Goal: Information Seeking & Learning: Learn about a topic

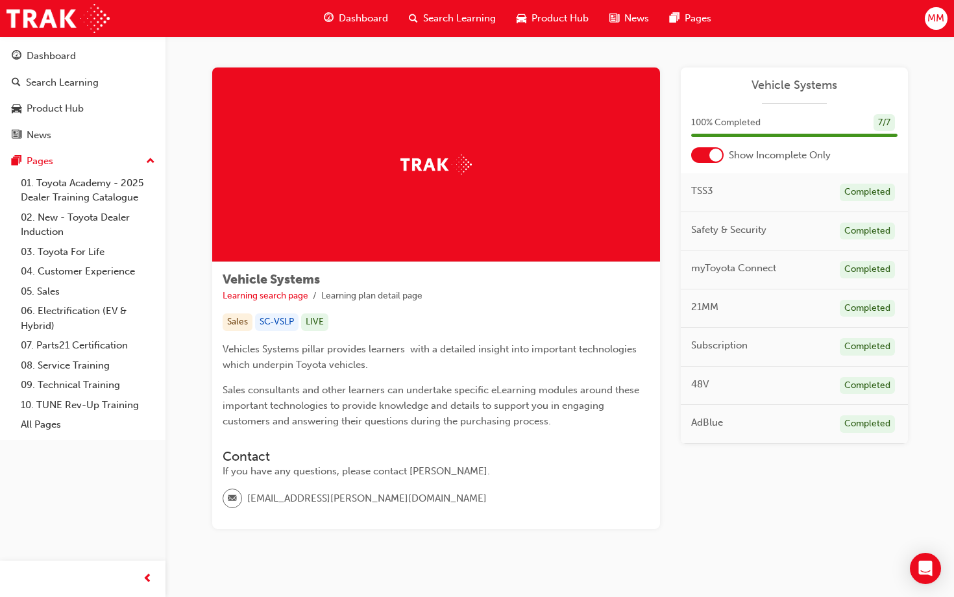
click at [371, 26] on div "Dashboard" at bounding box center [356, 18] width 85 height 27
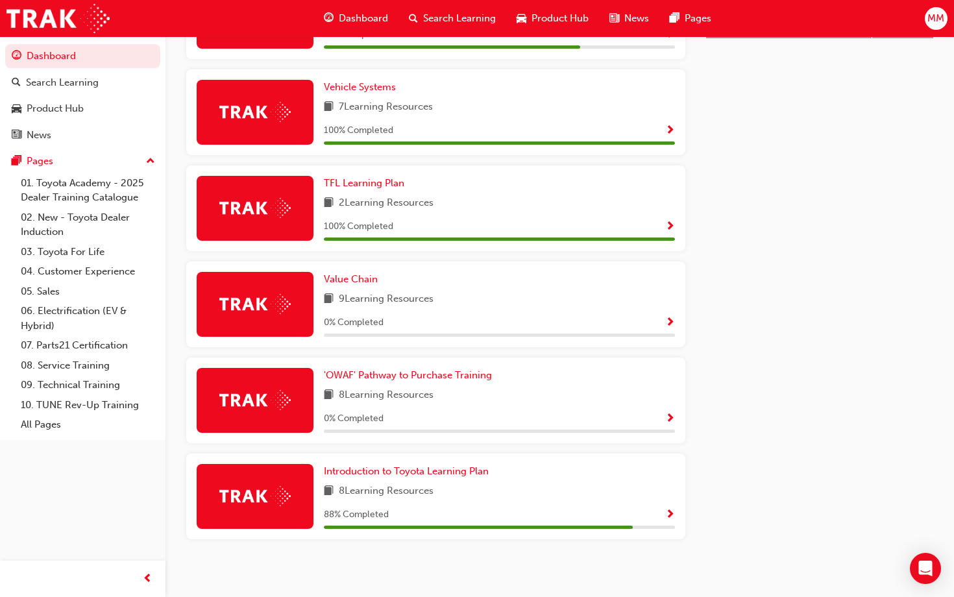
scroll to position [673, 0]
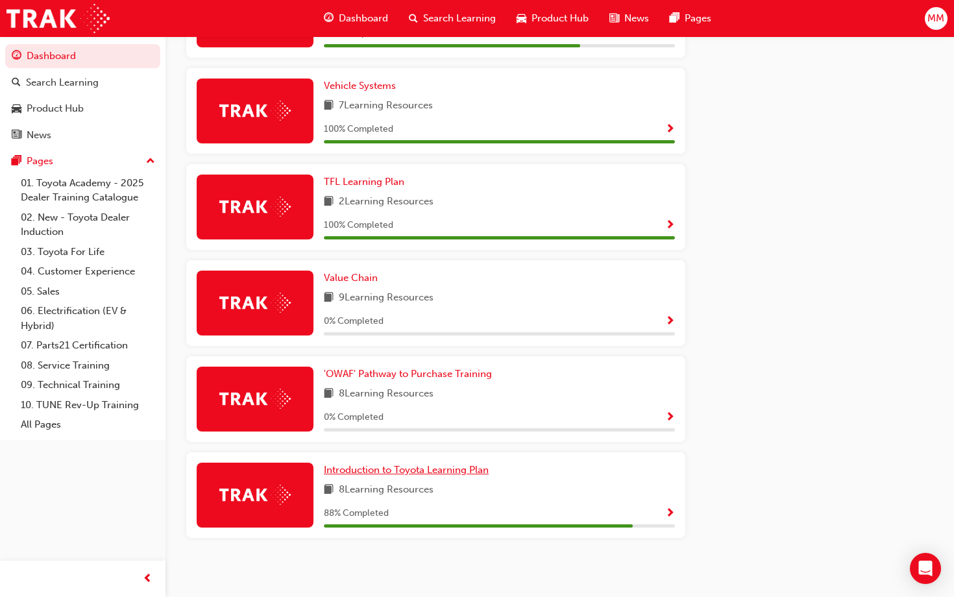
click at [366, 476] on span "Introduction to Toyota Learning Plan" at bounding box center [406, 470] width 165 height 12
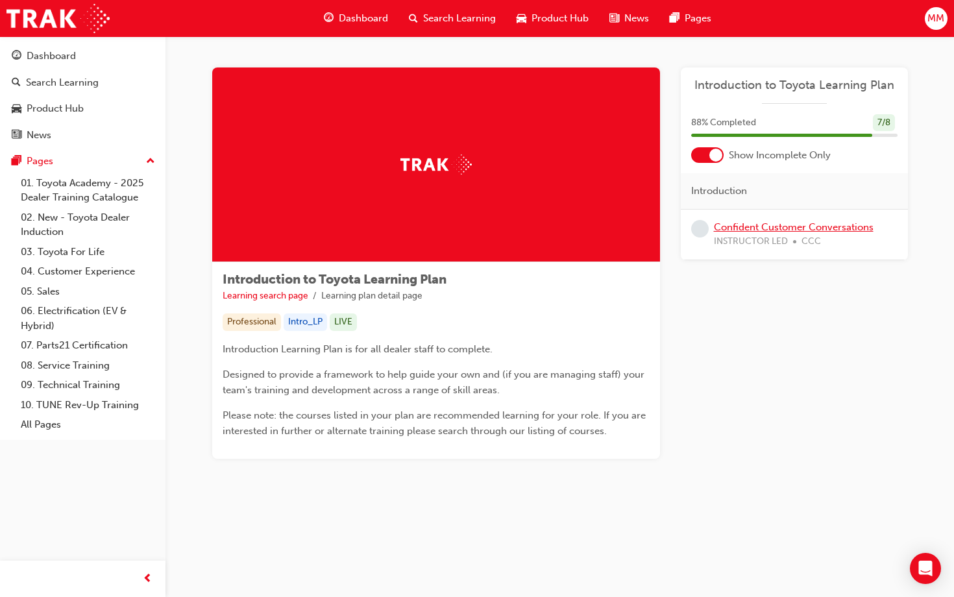
click at [771, 227] on link "Confident Customer Conversations" at bounding box center [794, 227] width 160 height 12
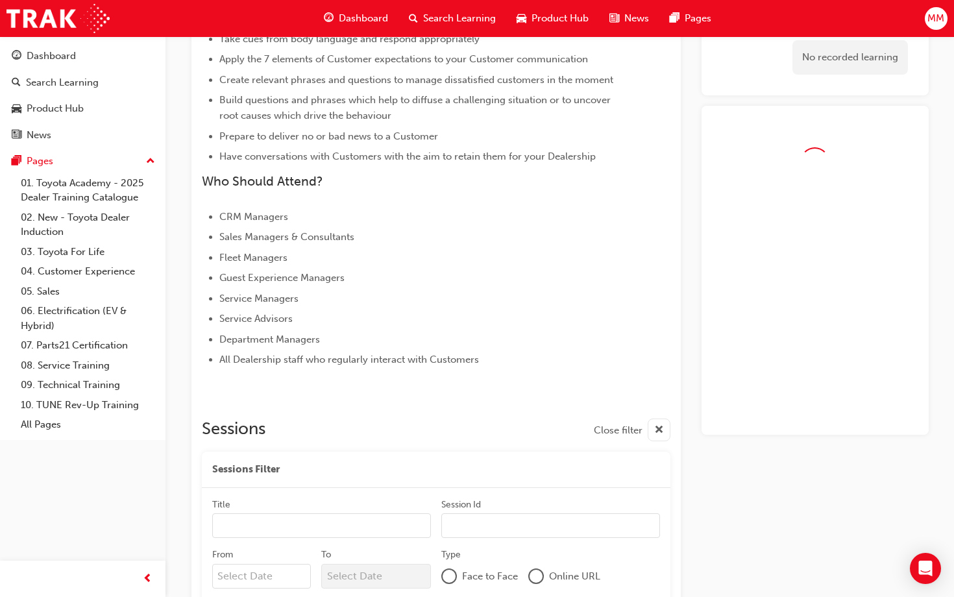
scroll to position [556, 0]
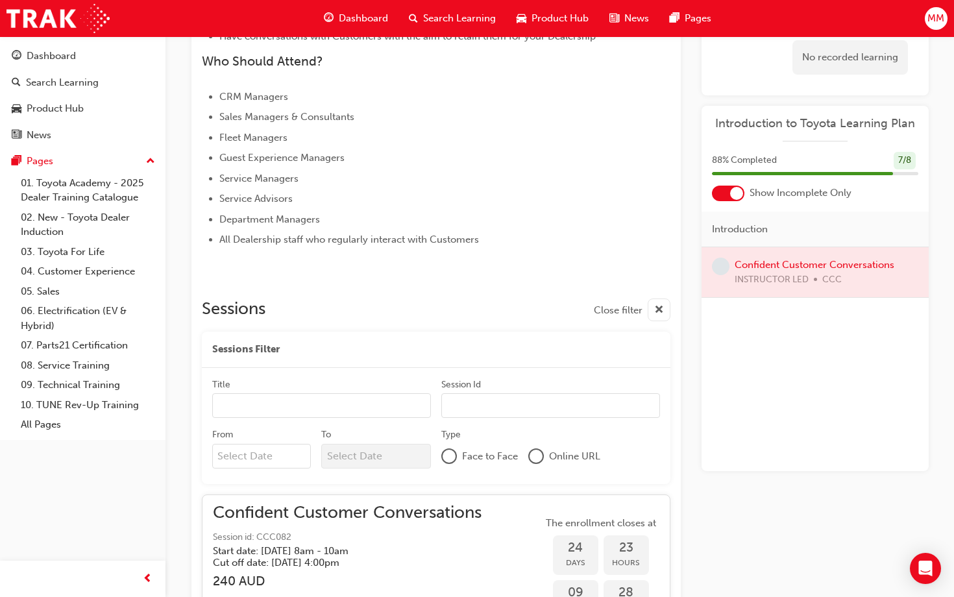
click at [793, 263] on div at bounding box center [815, 272] width 227 height 50
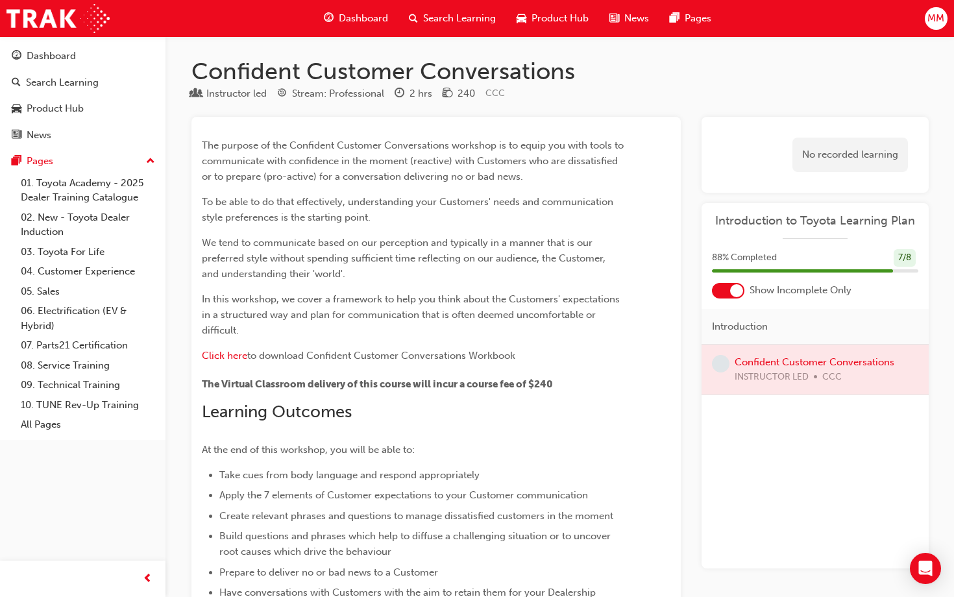
scroll to position [0, 0]
click at [377, 16] on span "Dashboard" at bounding box center [363, 18] width 49 height 15
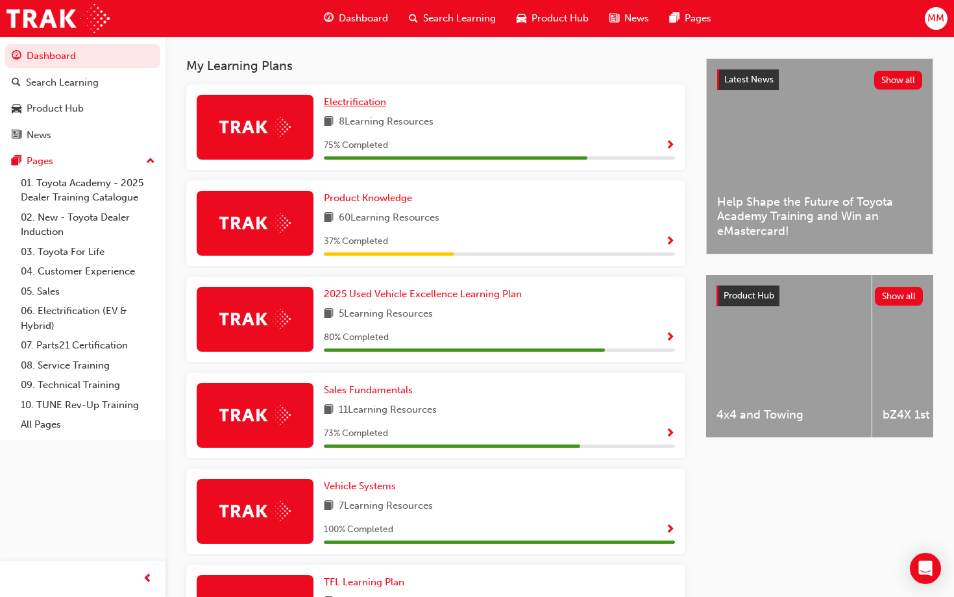
scroll to position [273, 0]
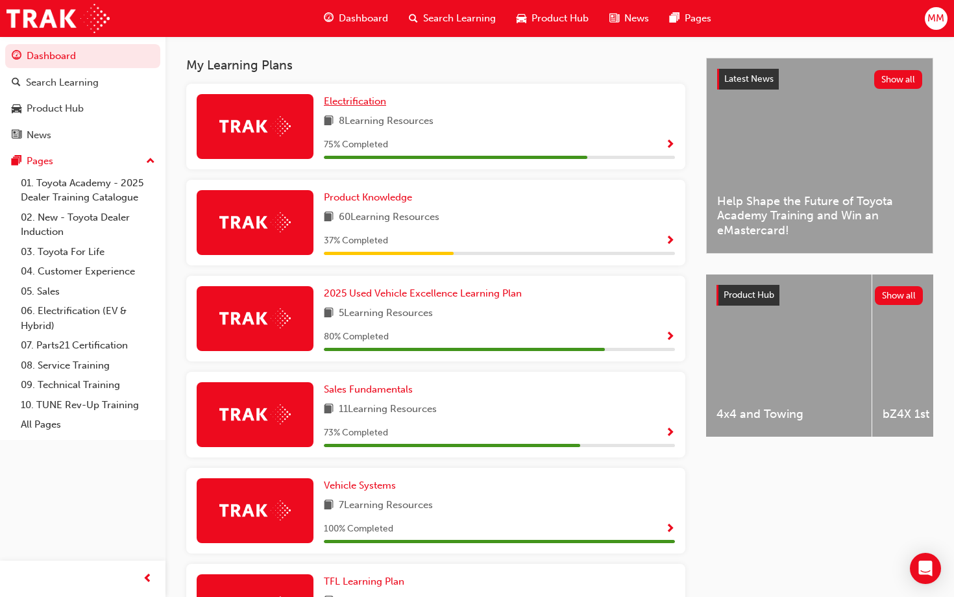
click at [364, 103] on span "Electrification" at bounding box center [355, 101] width 62 height 12
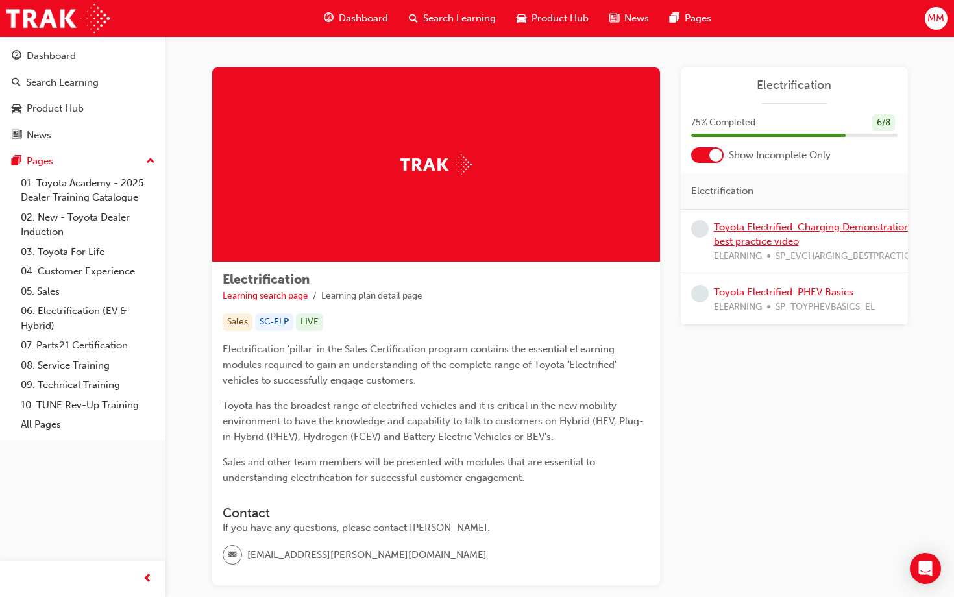
click at [780, 226] on link "Toyota Electrified: Charging Demonstration best practice video" at bounding box center [812, 234] width 196 height 27
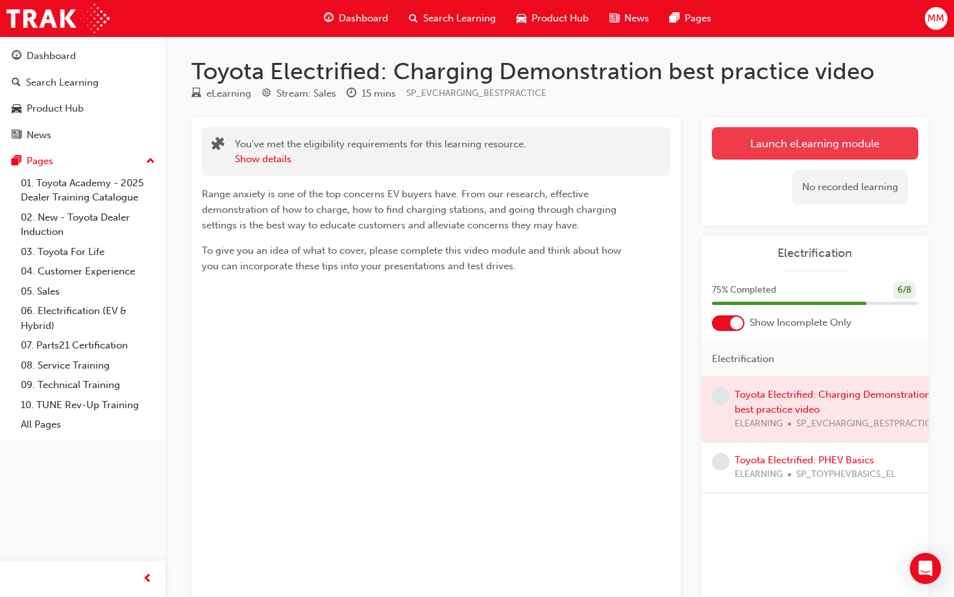
click at [782, 140] on link "Launch eLearning module" at bounding box center [815, 143] width 206 height 32
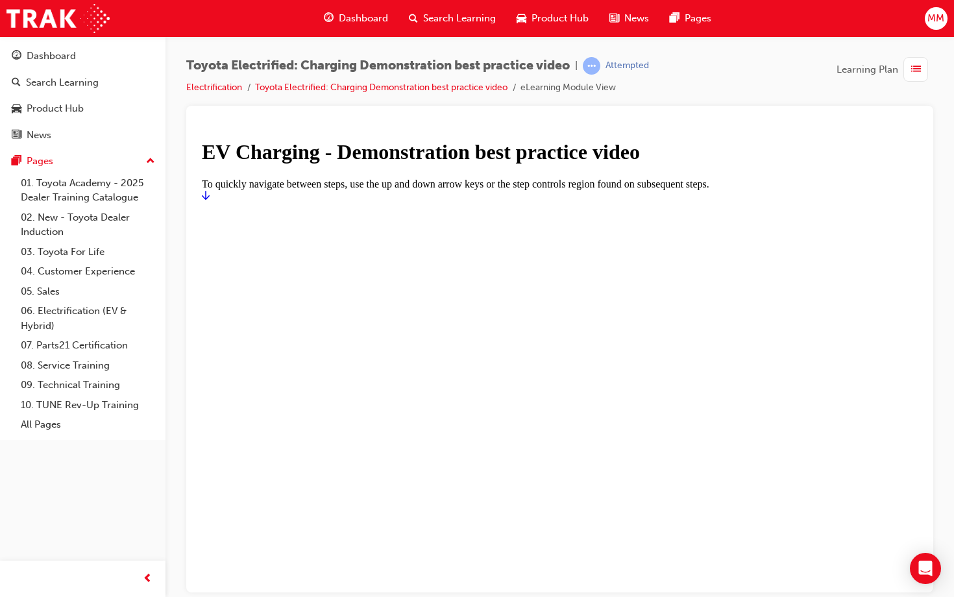
click at [210, 201] on link "Start" at bounding box center [206, 195] width 8 height 11
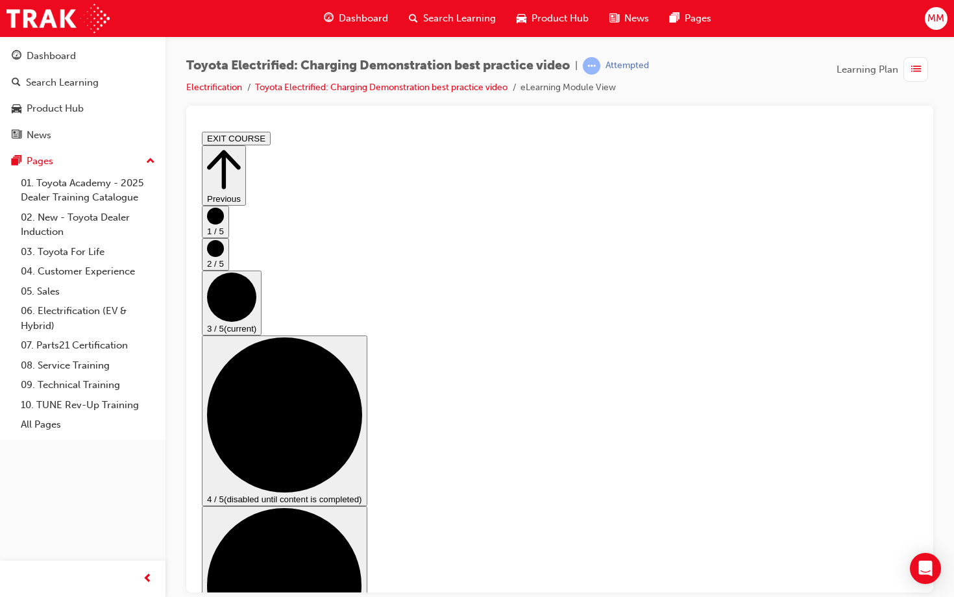
scroll to position [84, 0]
checkbox input "true"
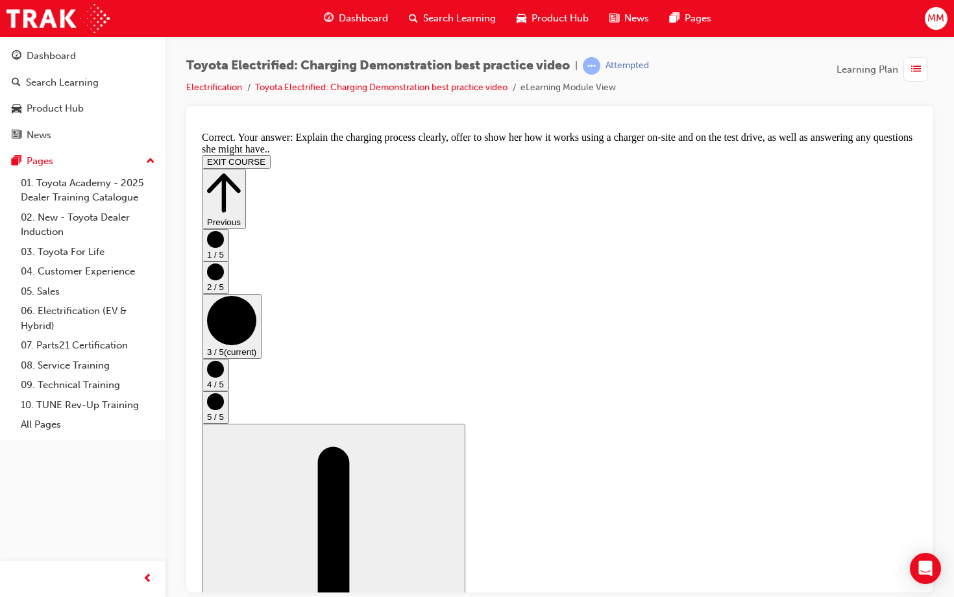
scroll to position [0, 0]
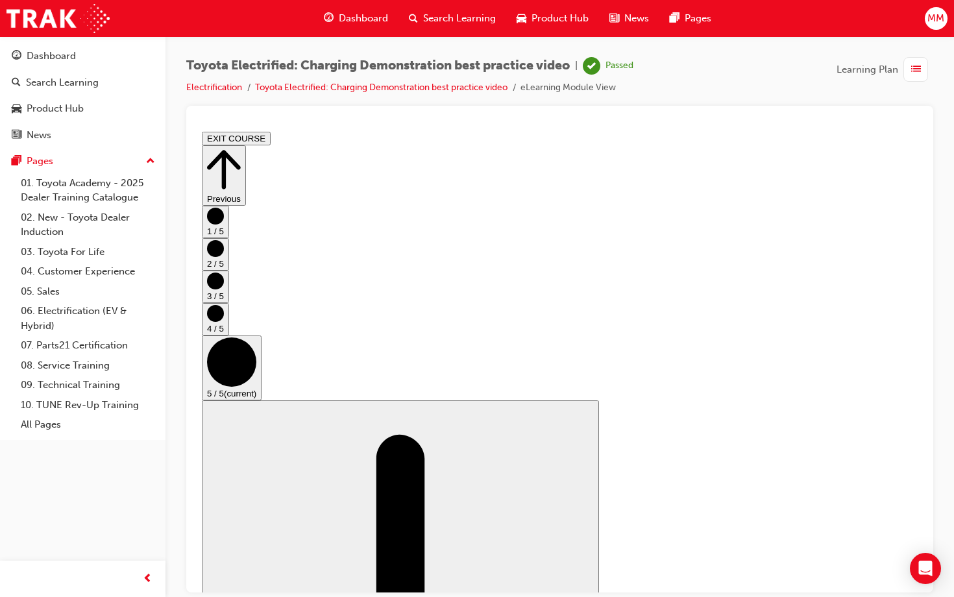
scroll to position [129, 0]
click at [220, 90] on link "Electrification" at bounding box center [214, 87] width 56 height 11
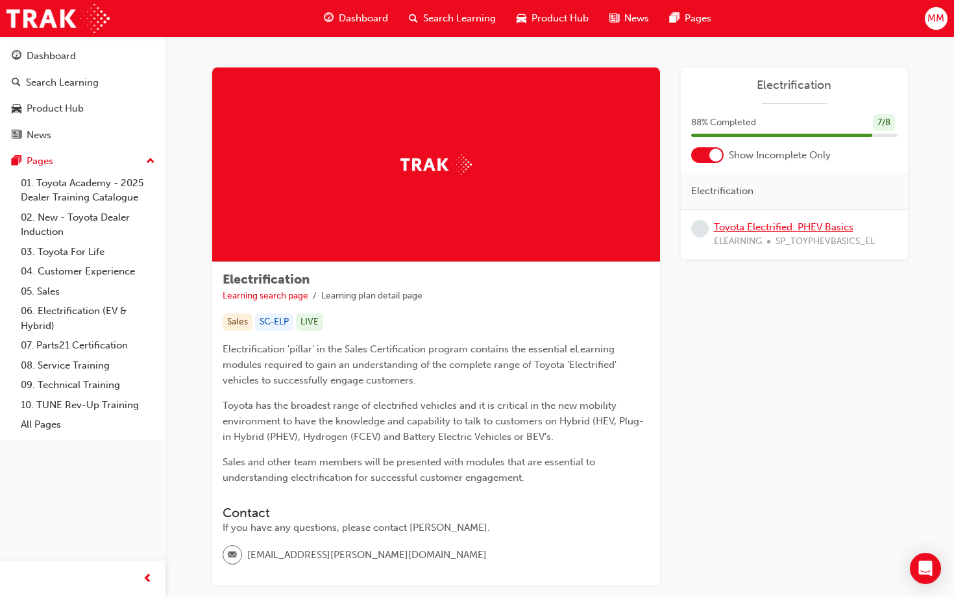
click at [764, 227] on link "Toyota Electrified: PHEV Basics" at bounding box center [784, 227] width 140 height 12
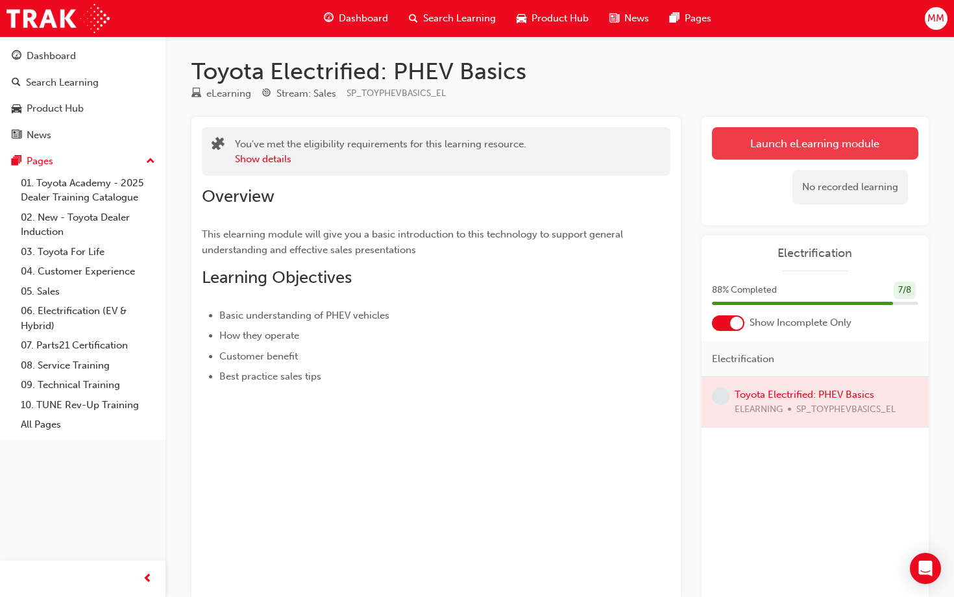
click at [801, 146] on link "Launch eLearning module" at bounding box center [815, 143] width 206 height 32
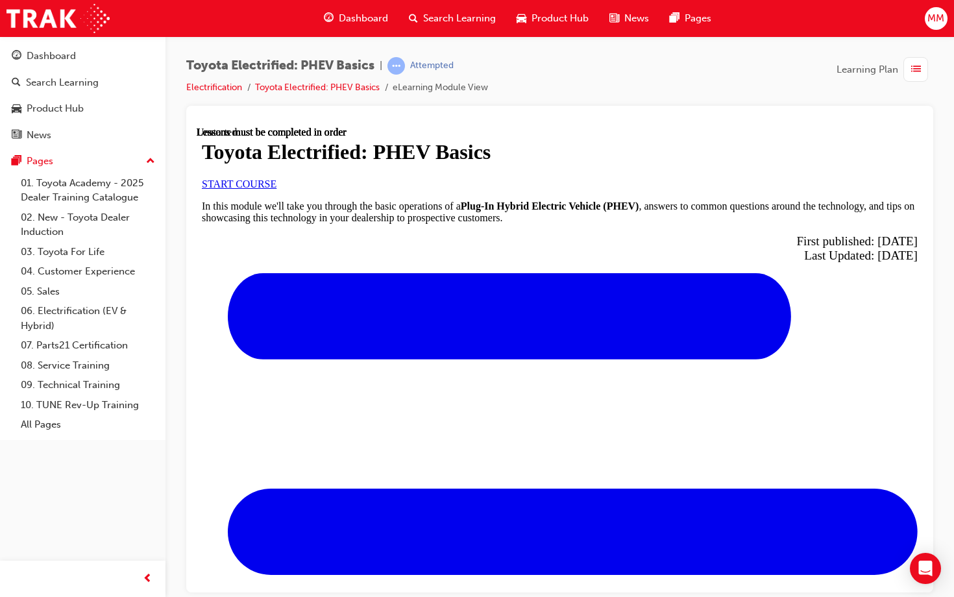
click at [277, 189] on link "START COURSE" at bounding box center [239, 183] width 75 height 11
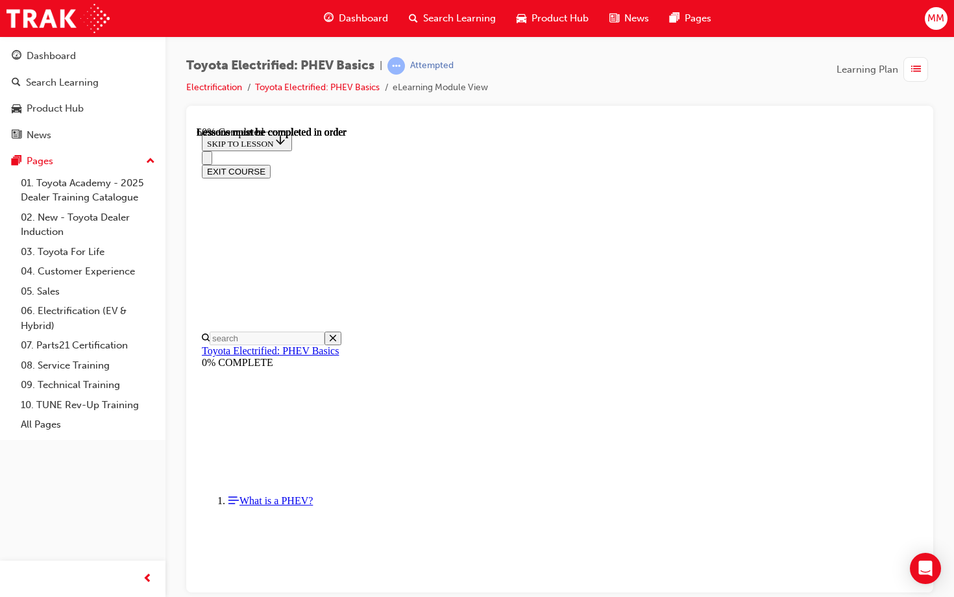
scroll to position [784, 0]
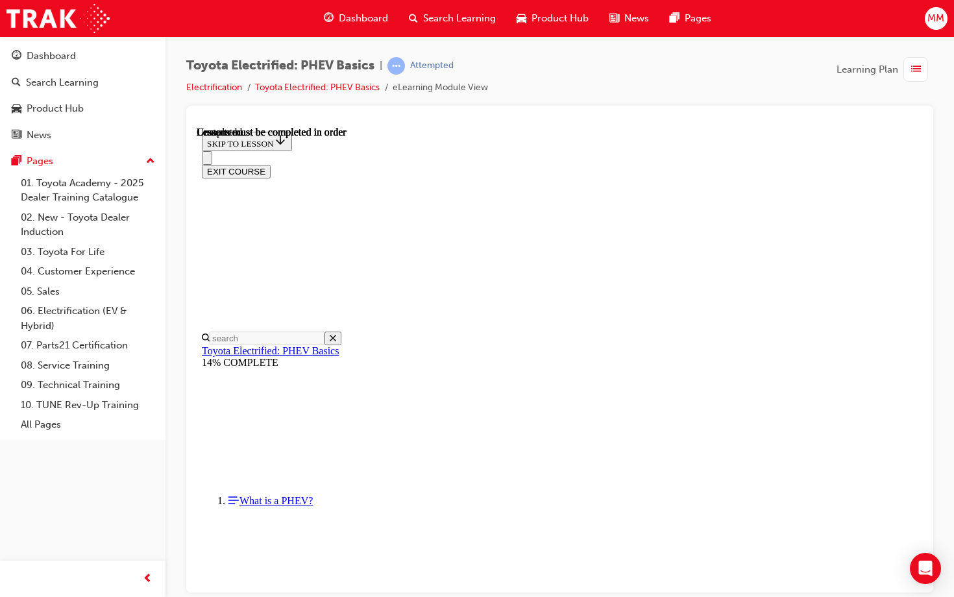
scroll to position [0, 0]
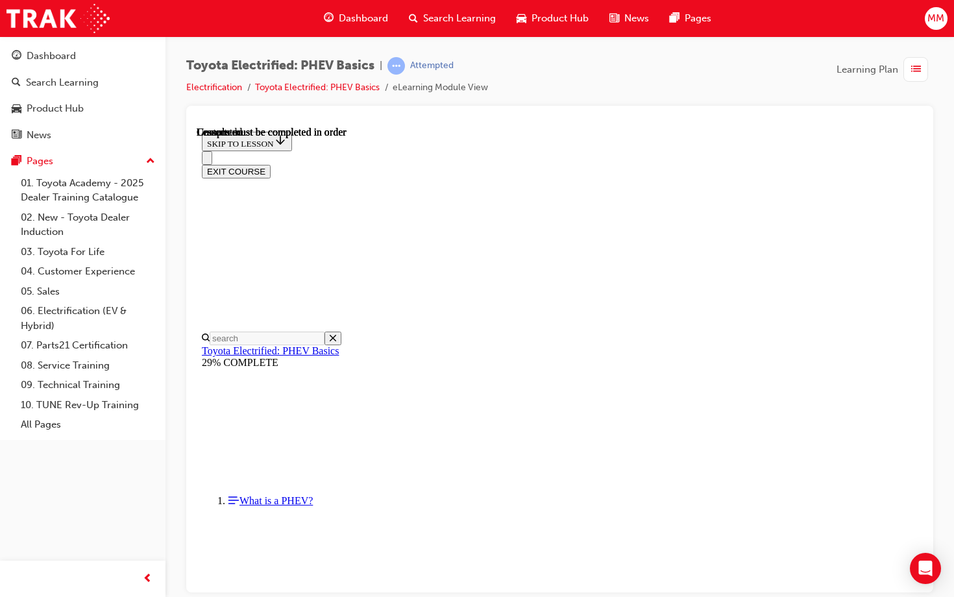
scroll to position [280, 0]
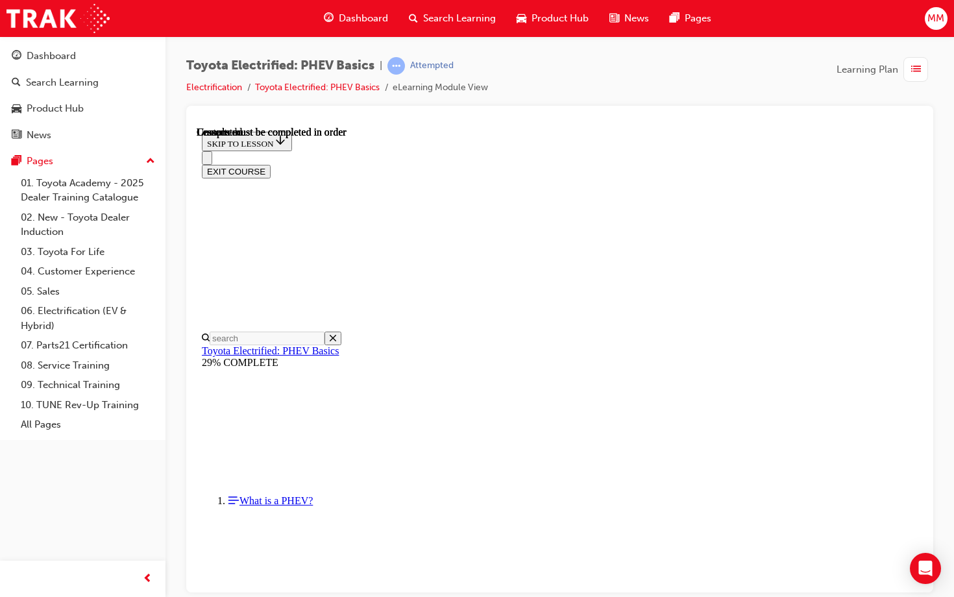
scroll to position [40, 0]
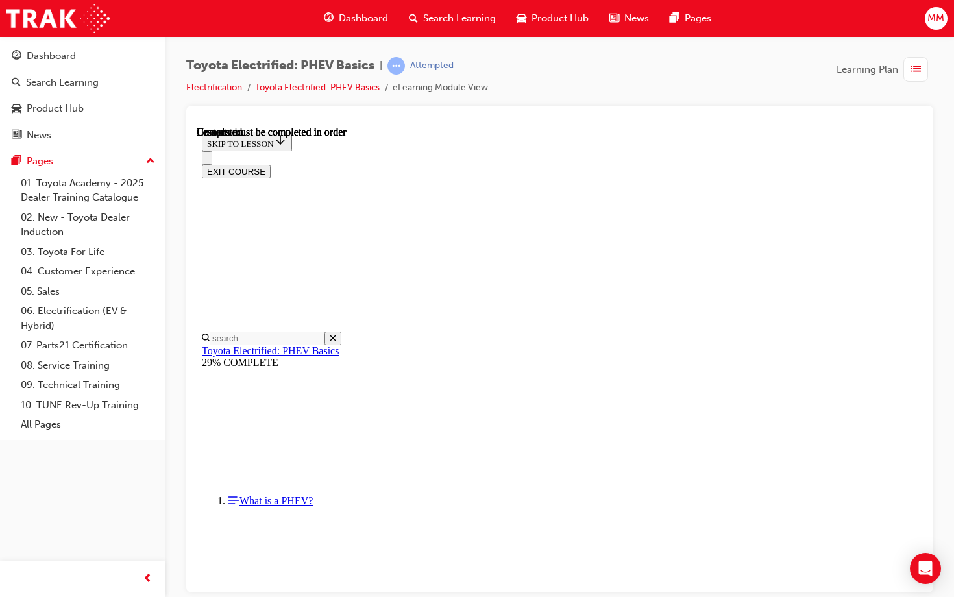
scroll to position [333, 0]
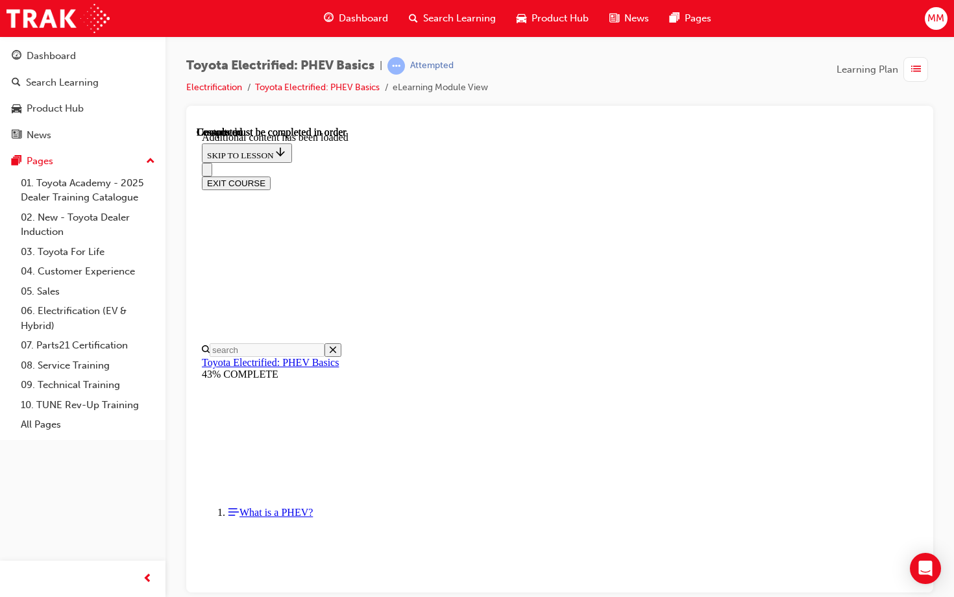
scroll to position [270, 0]
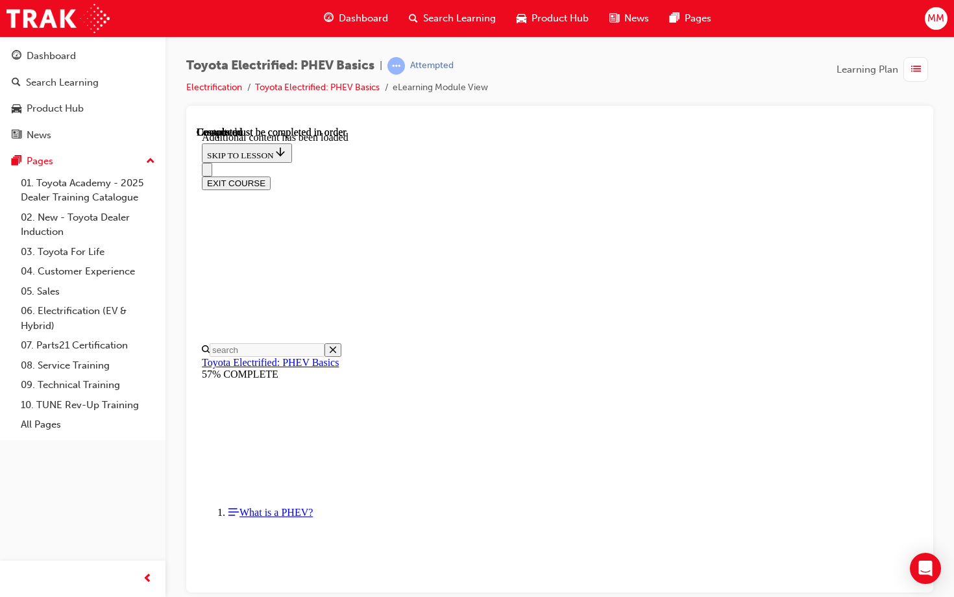
scroll to position [845, 0]
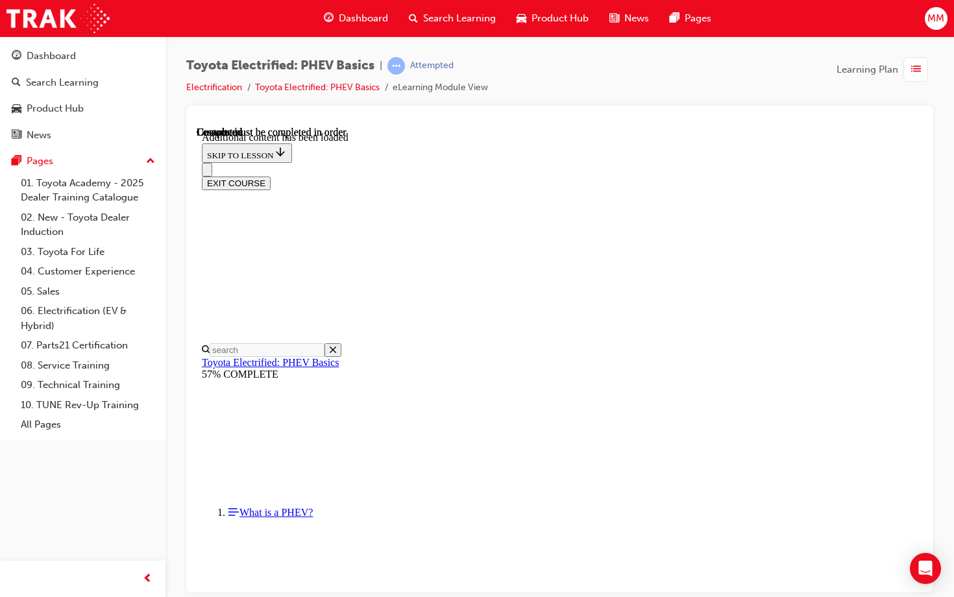
scroll to position [1625, 0]
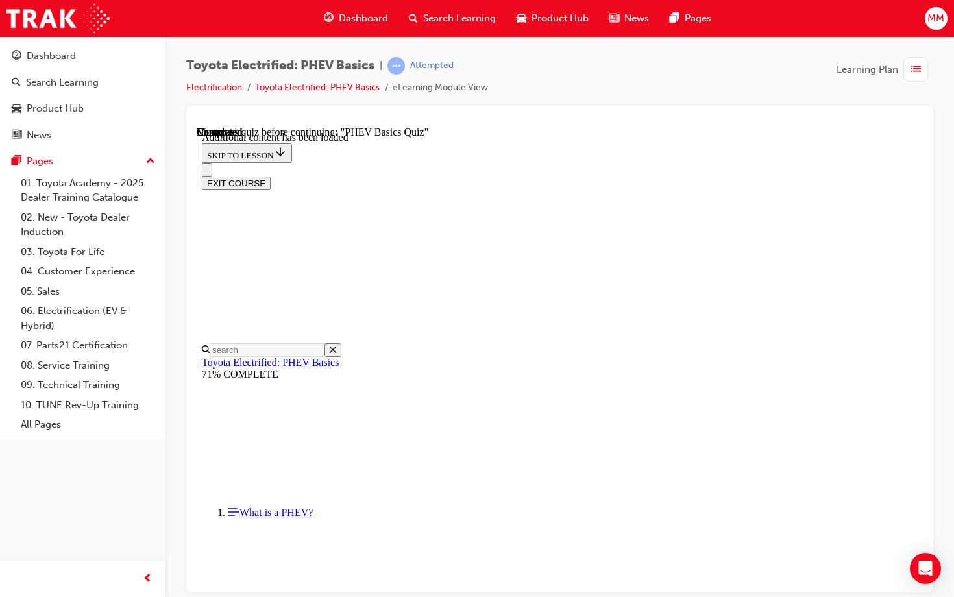
radio input "true"
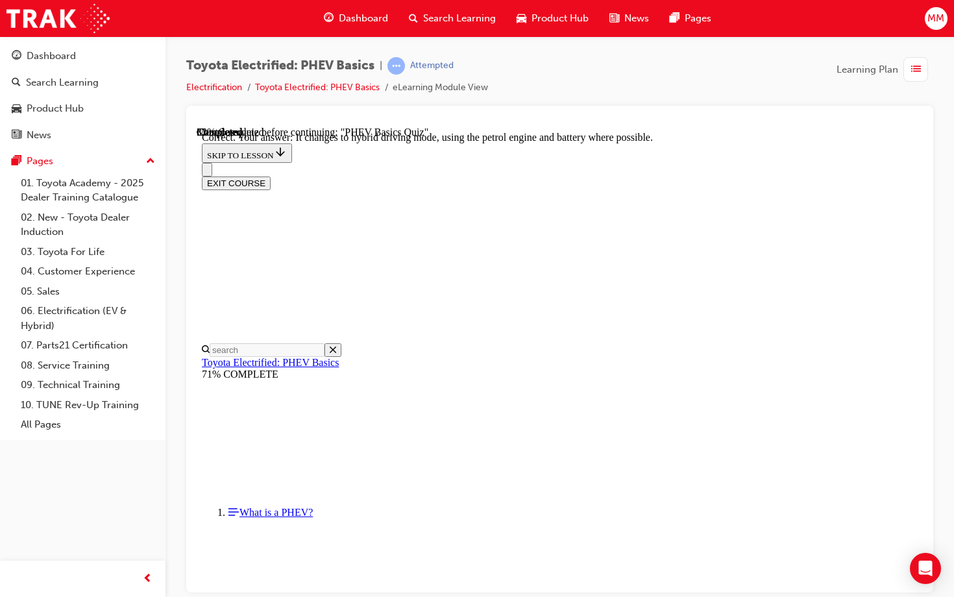
radio input "true"
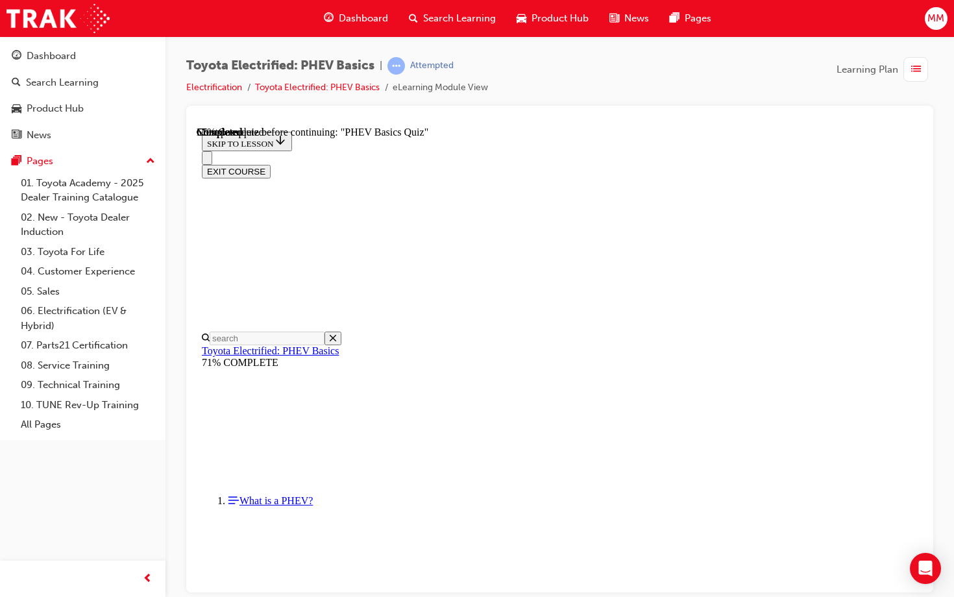
scroll to position [144, 0]
radio input "true"
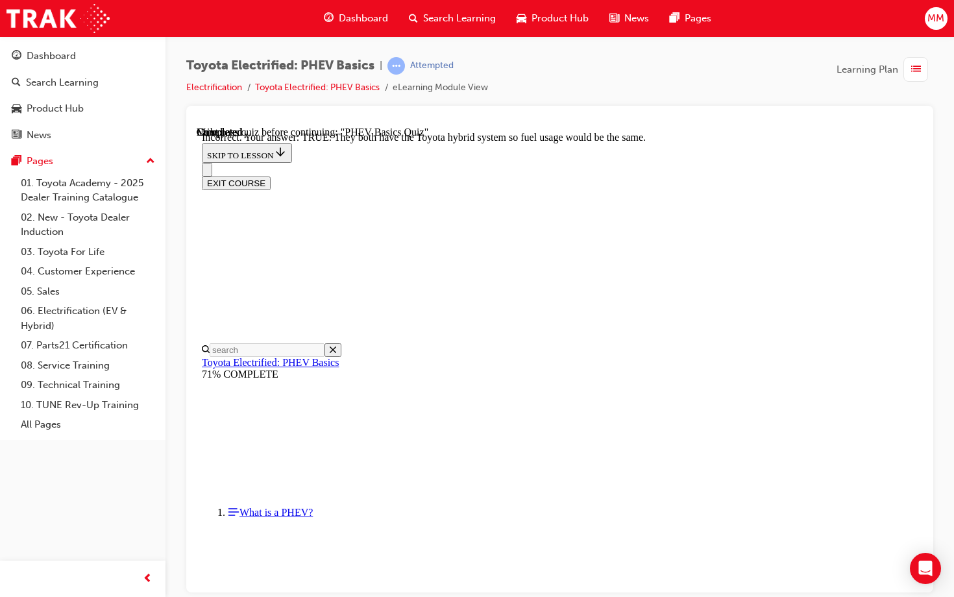
scroll to position [258, 0]
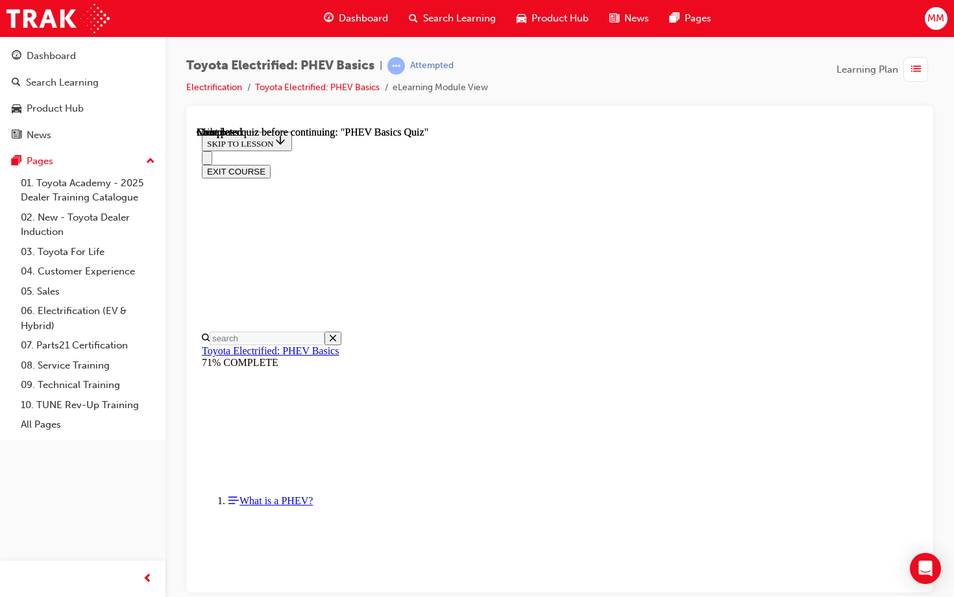
scroll to position [239, 0]
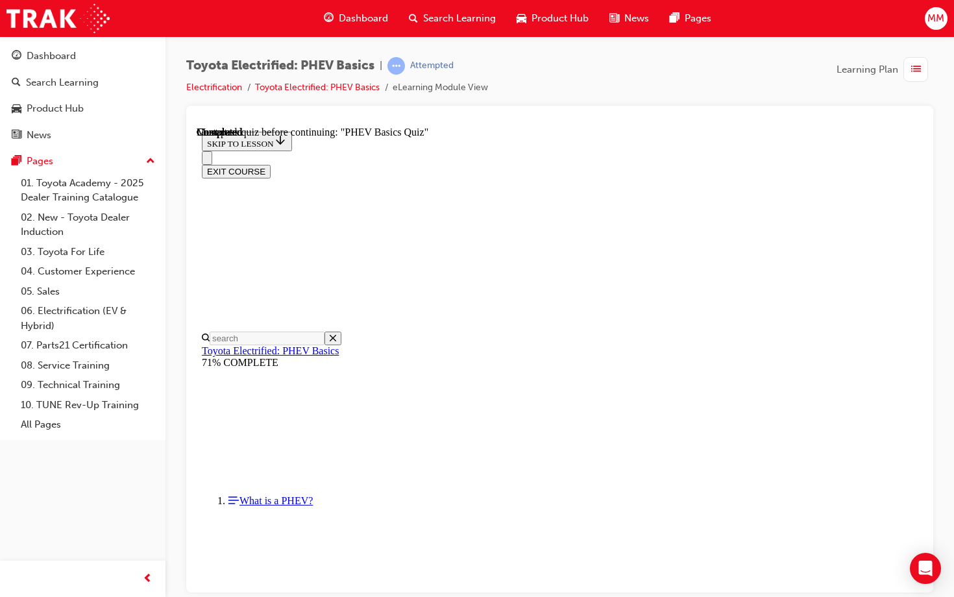
radio input "true"
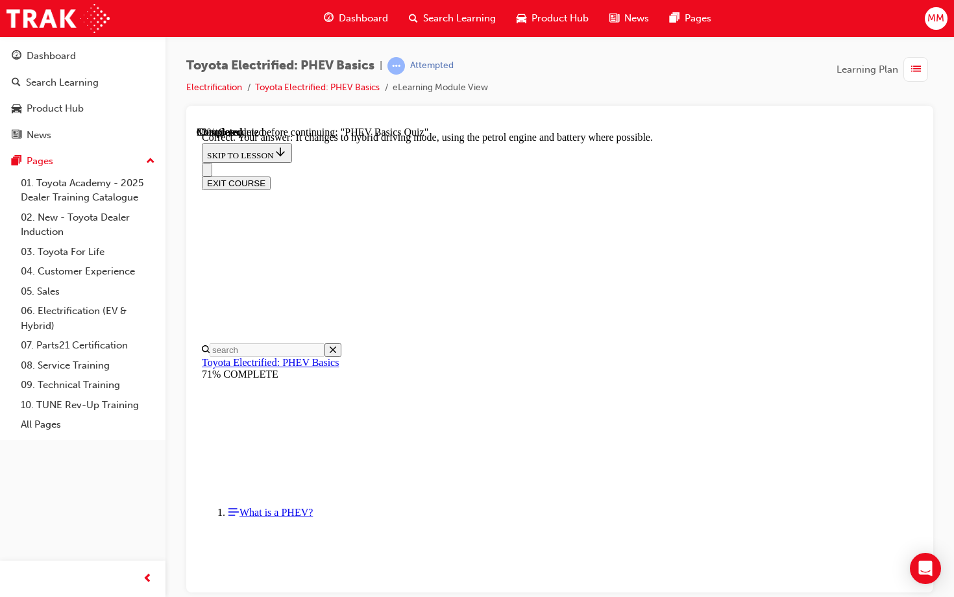
radio input "true"
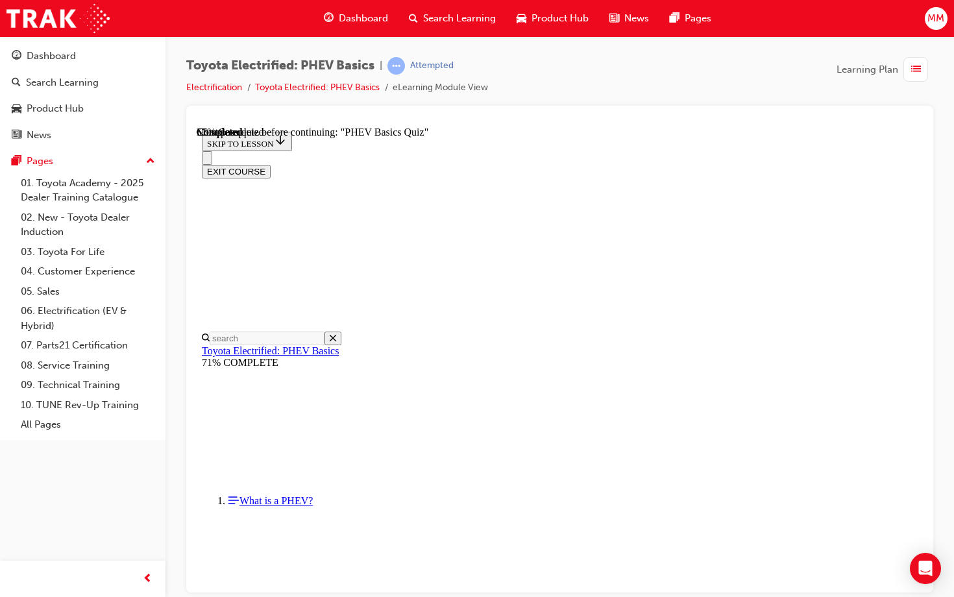
radio input "true"
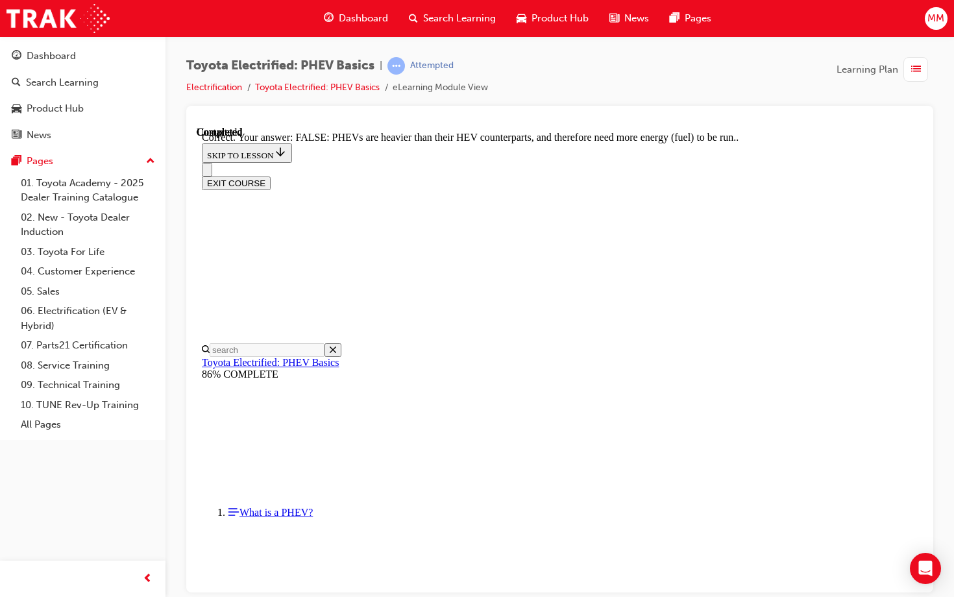
scroll to position [258, 0]
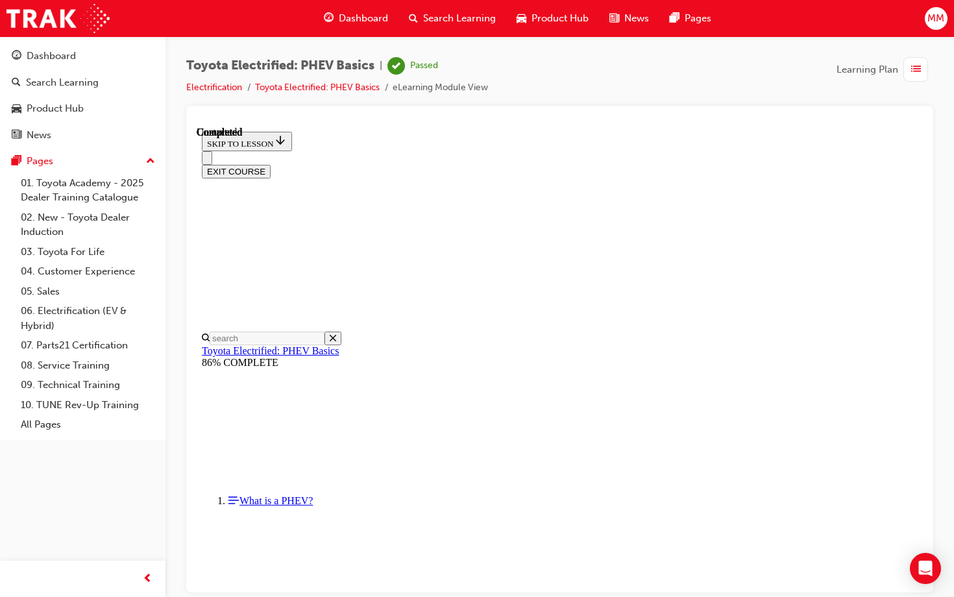
scroll to position [0, 0]
click at [222, 89] on link "Electrification" at bounding box center [214, 87] width 56 height 11
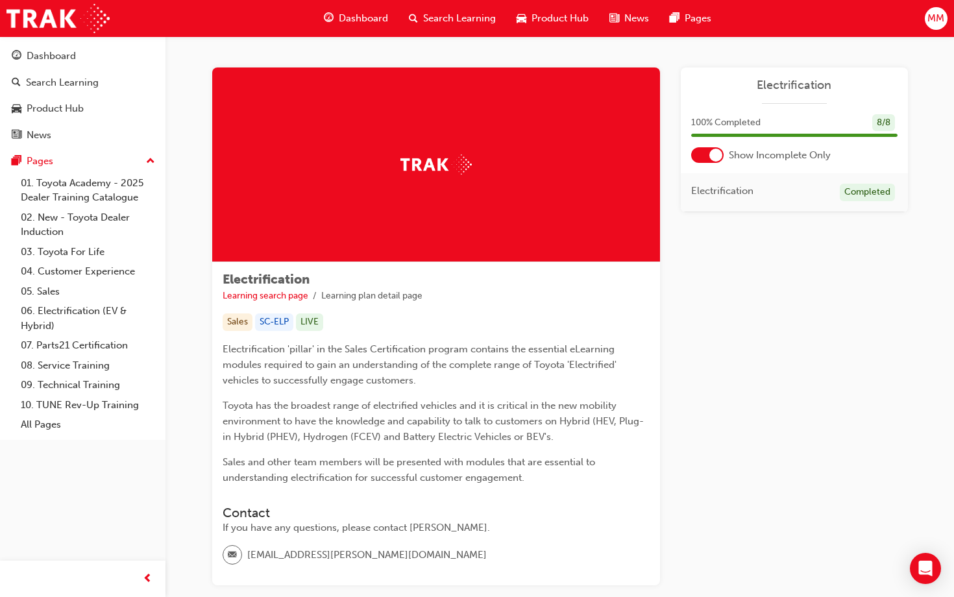
click at [363, 20] on span "Dashboard" at bounding box center [363, 18] width 49 height 15
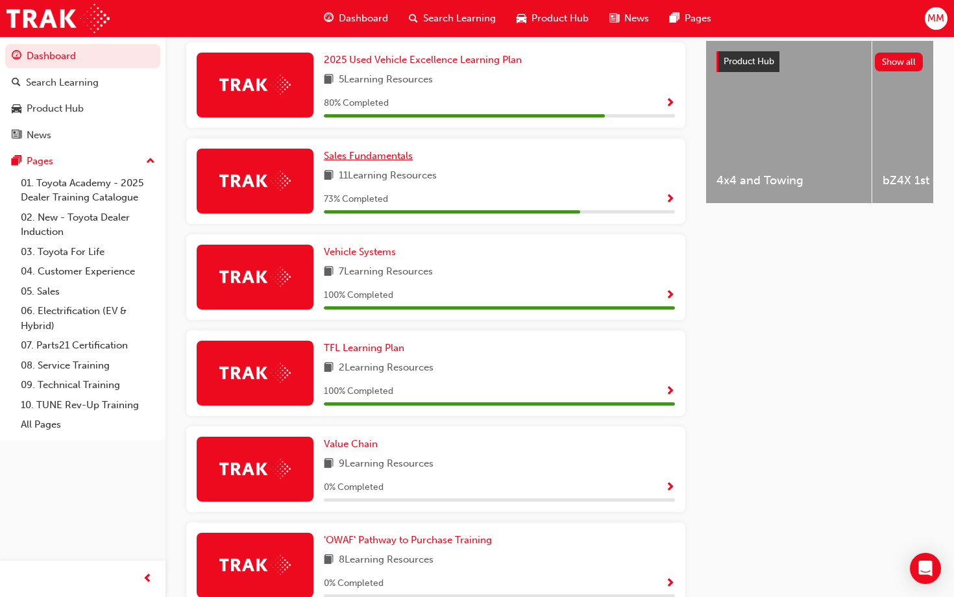
click at [395, 162] on span "Sales Fundamentals" at bounding box center [368, 156] width 89 height 12
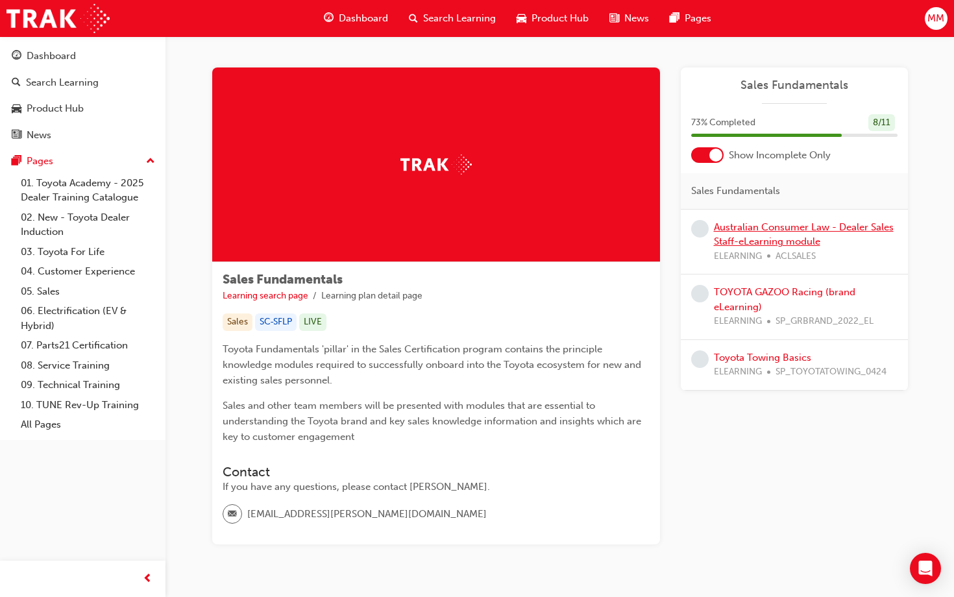
click at [777, 236] on link "Australian Consumer Law - Dealer Sales Staff-eLearning module" at bounding box center [804, 234] width 180 height 27
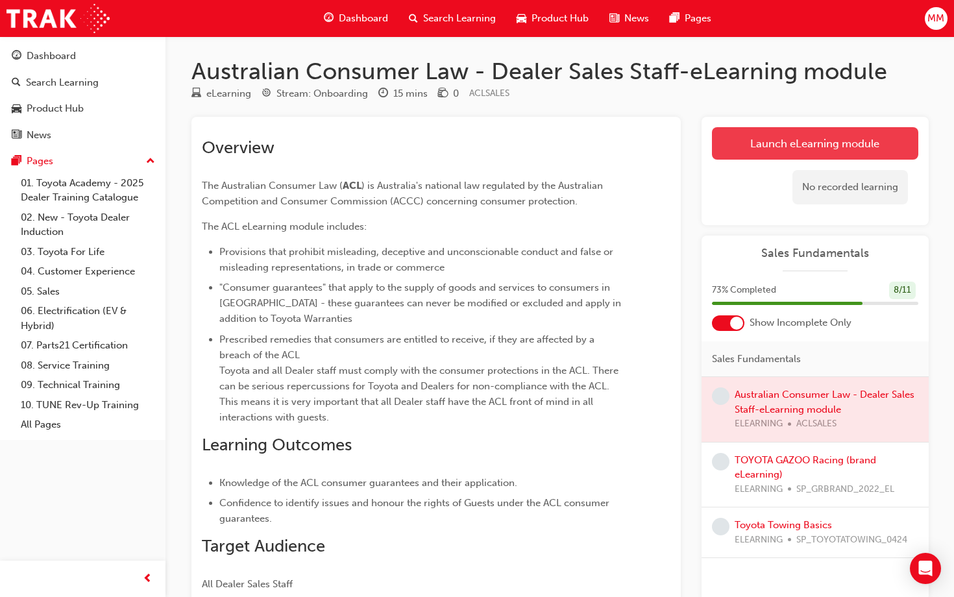
click at [786, 151] on link "Launch eLearning module" at bounding box center [815, 143] width 206 height 32
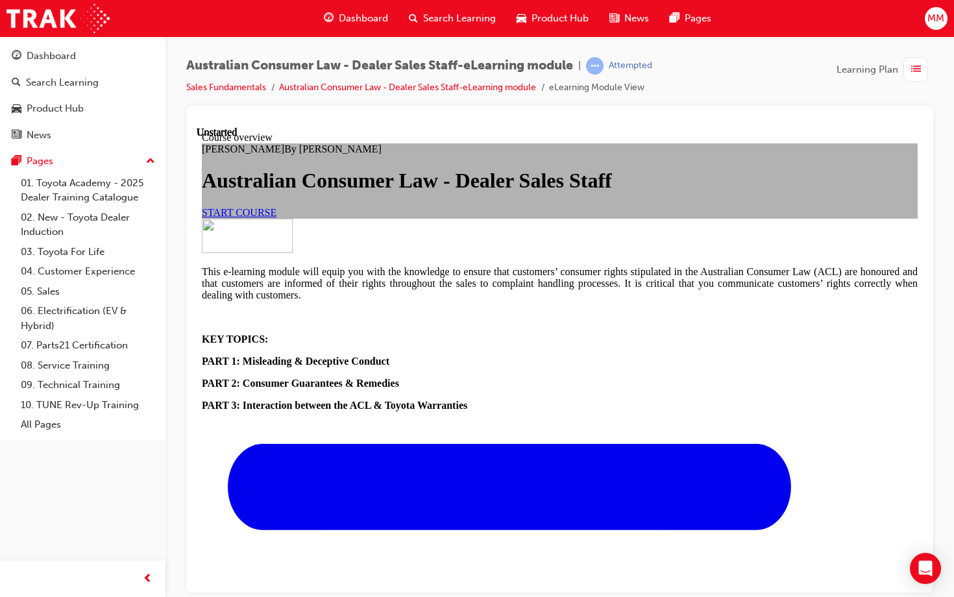
click at [277, 217] on span "START COURSE" at bounding box center [239, 211] width 75 height 11
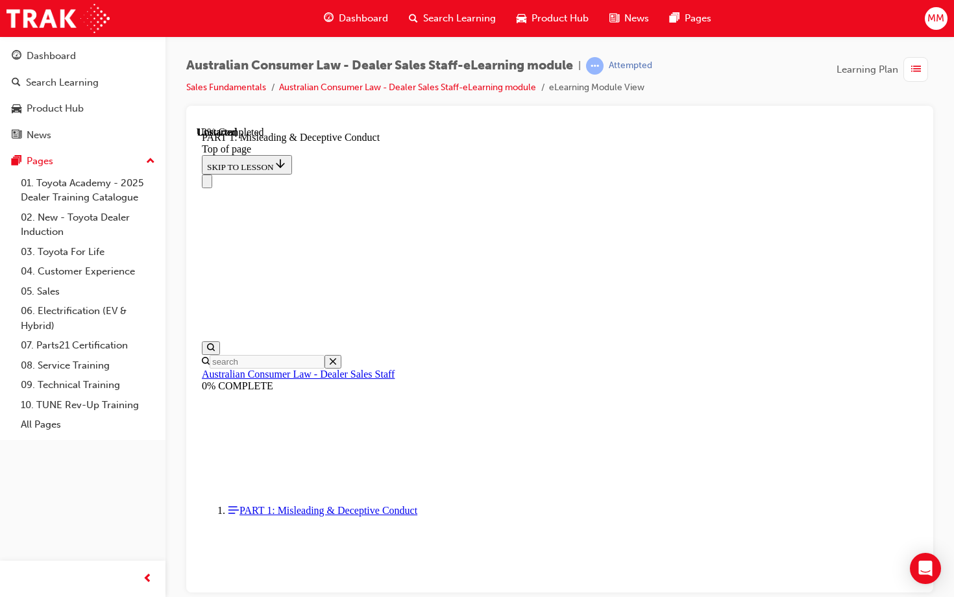
scroll to position [902, 0]
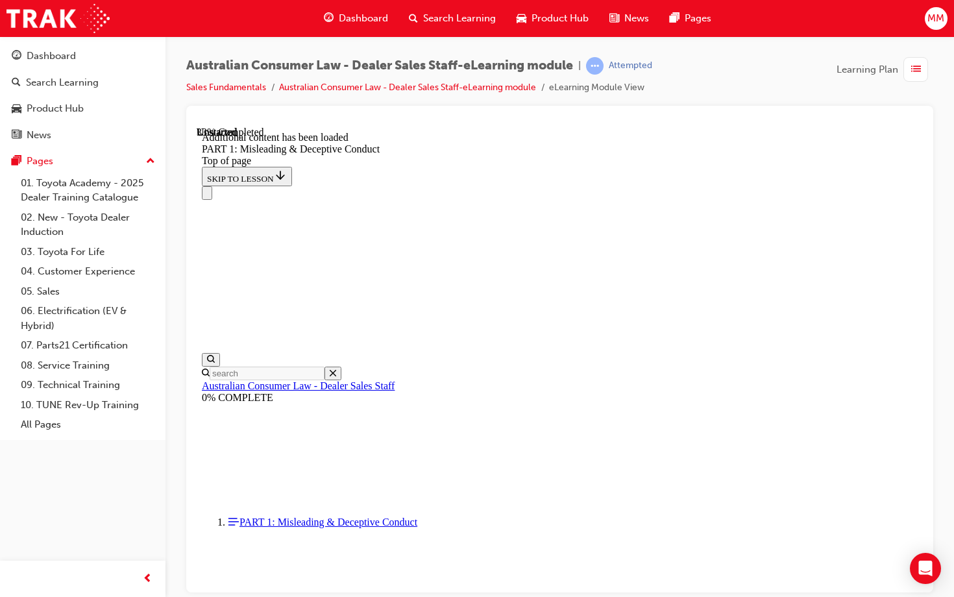
scroll to position [1628, 0]
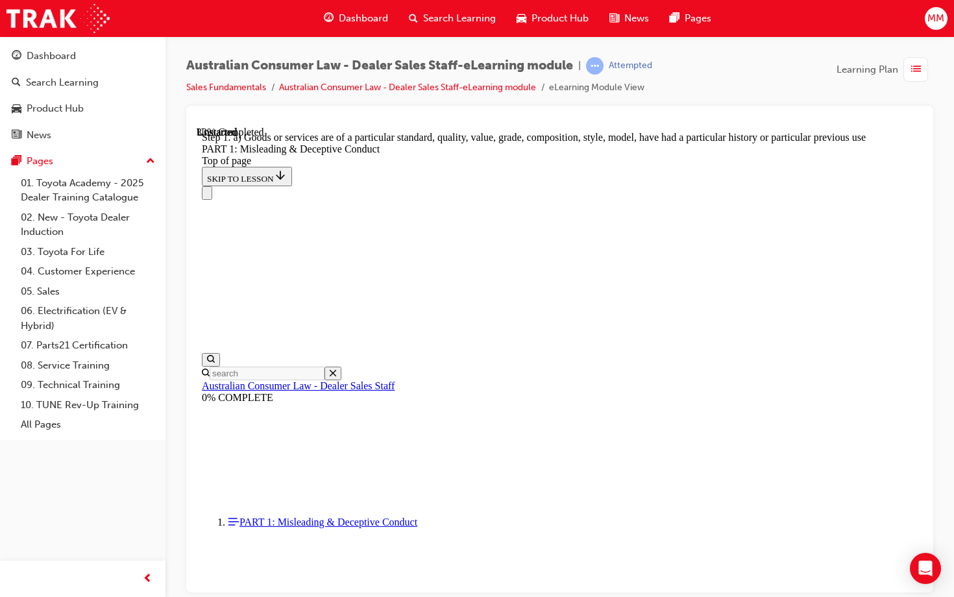
scroll to position [1617, 0]
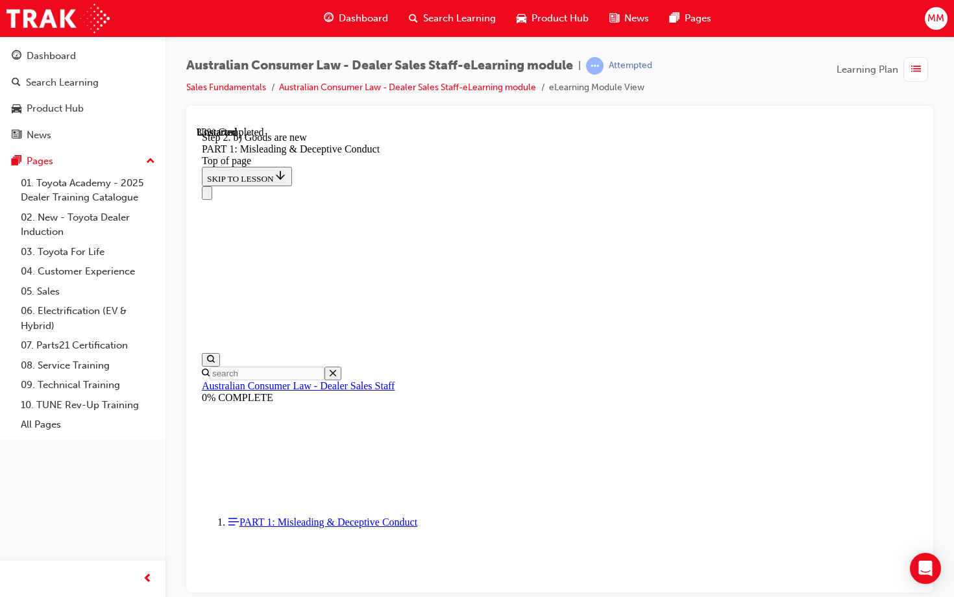
scroll to position [1578, 0]
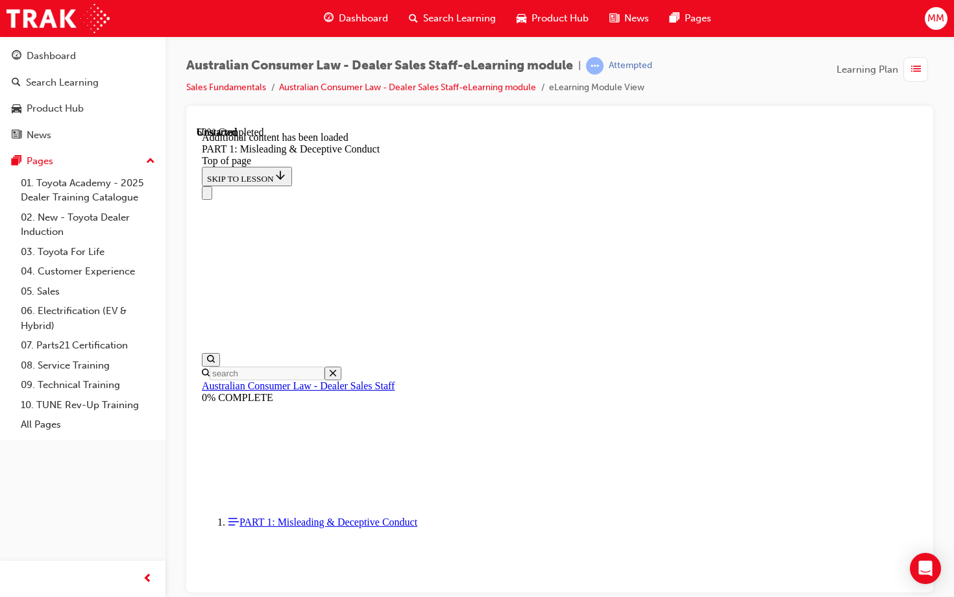
scroll to position [2697, 0]
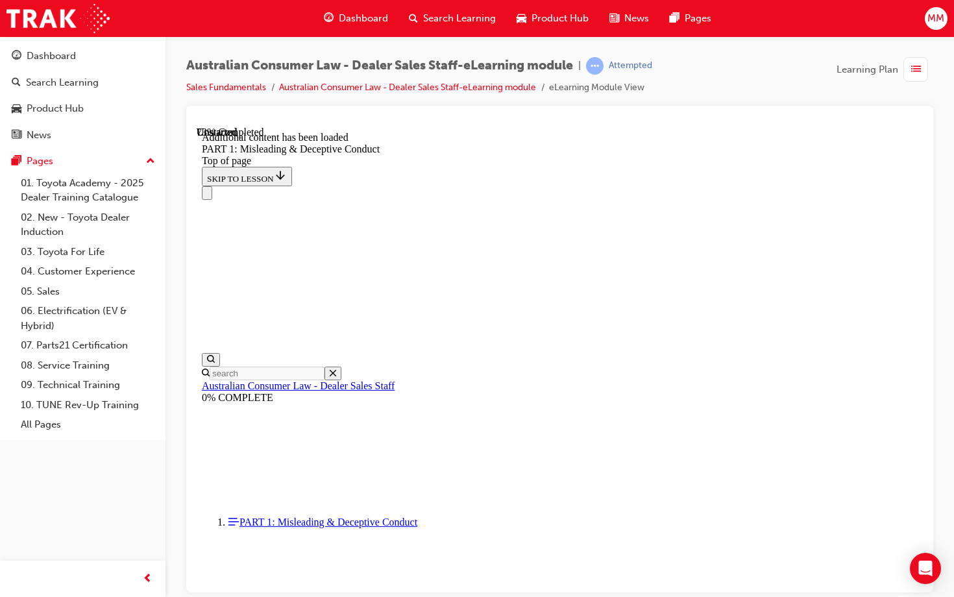
scroll to position [3380, 0]
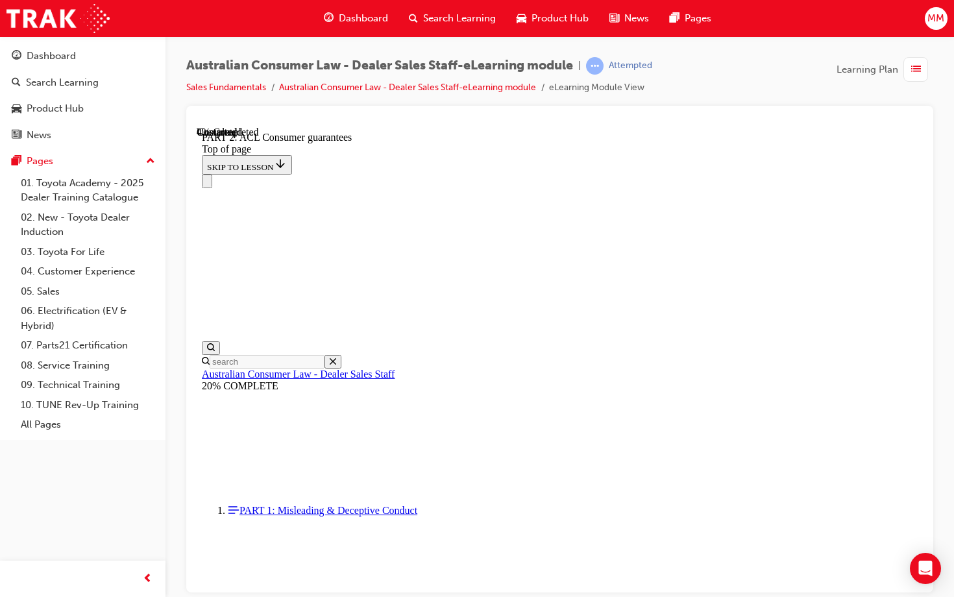
scroll to position [391, 0]
